Goal: Complete application form

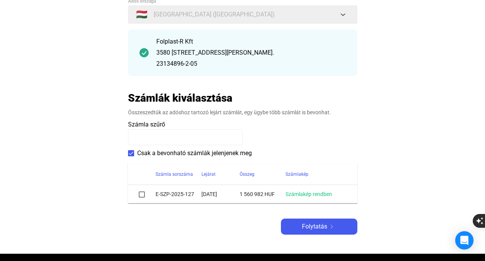
scroll to position [79, 0]
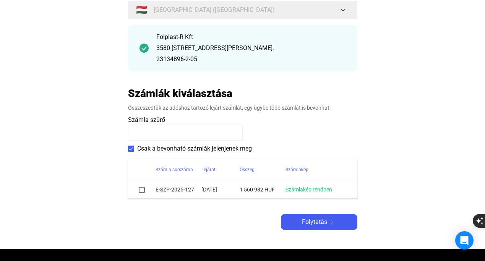
click at [142, 191] on span at bounding box center [142, 190] width 6 height 6
click at [328, 221] on img at bounding box center [331, 222] width 9 height 4
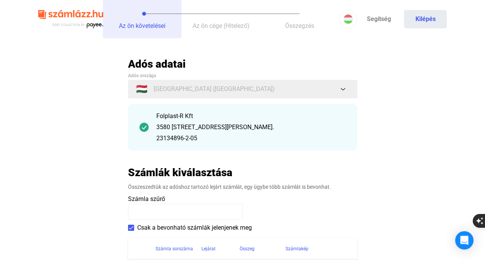
click at [152, 25] on span "Az ön követelései" at bounding box center [142, 25] width 47 height 7
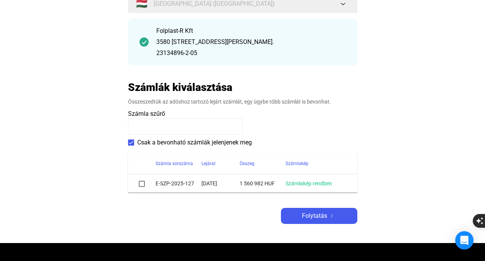
scroll to position [86, 0]
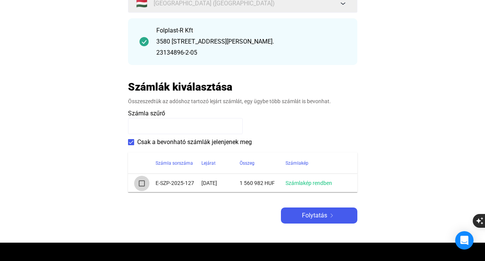
click at [143, 185] on span at bounding box center [142, 183] width 6 height 6
click at [304, 183] on link "Számlakép rendben" at bounding box center [309, 183] width 47 height 6
click at [308, 216] on span "Folytatás" at bounding box center [314, 215] width 25 height 9
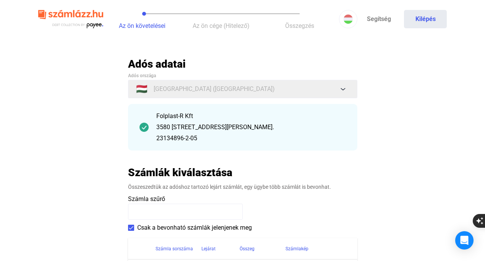
click at [235, 128] on div "3580 [STREET_ADDRESS][PERSON_NAME]." at bounding box center [251, 127] width 190 height 9
type textarea "*****"
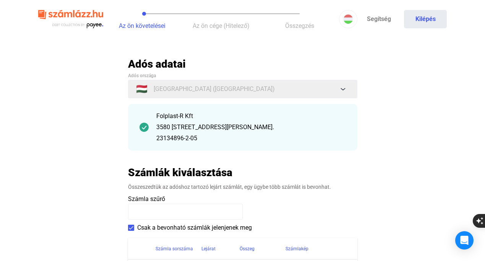
type textarea "**********"
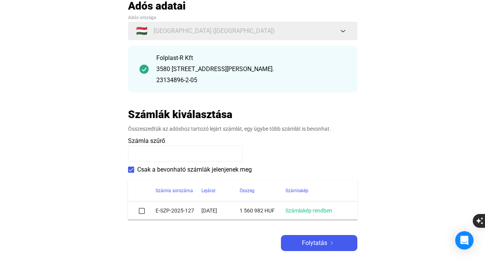
scroll to position [60, 0]
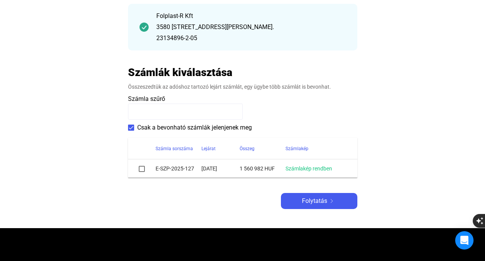
scroll to position [101, 0]
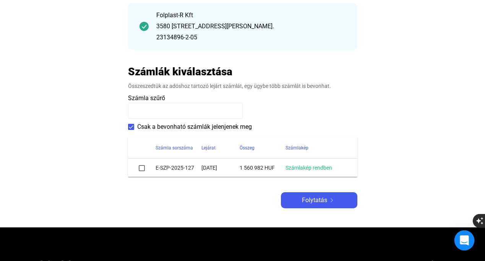
click at [464, 243] on icon "Open Intercom Messenger" at bounding box center [464, 240] width 10 height 10
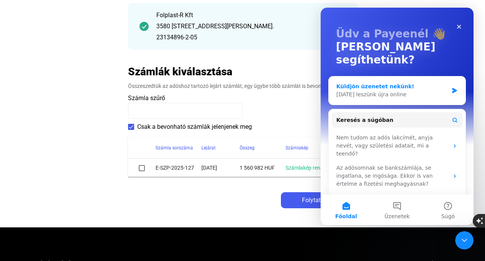
scroll to position [0, 0]
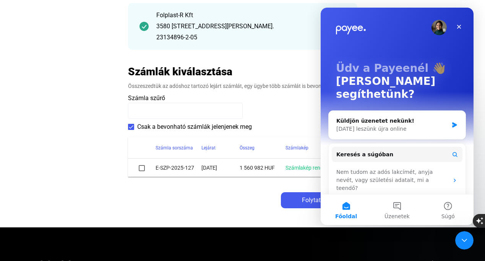
click at [243, 190] on div "Adós adatai Adós országa 🇭🇺 [GEOGRAPHIC_DATA] ([GEOGRAPHIC_DATA]) Folplast-R Kf…" at bounding box center [242, 82] width 229 height 252
click at [296, 199] on div "Folytatás" at bounding box center [319, 200] width 72 height 9
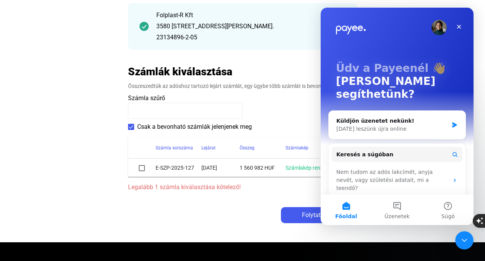
click at [144, 168] on span at bounding box center [142, 168] width 6 height 6
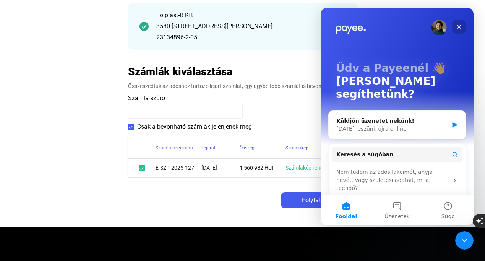
click at [459, 26] on icon "Bezárás" at bounding box center [459, 27] width 4 height 4
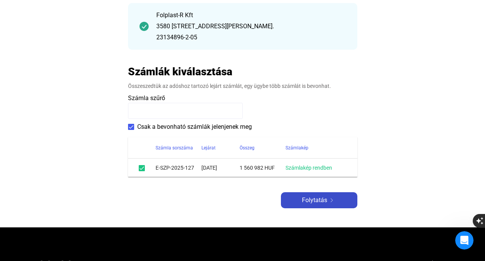
click at [326, 201] on span "Folytatás" at bounding box center [314, 200] width 25 height 9
